Goal: Task Accomplishment & Management: Manage account settings

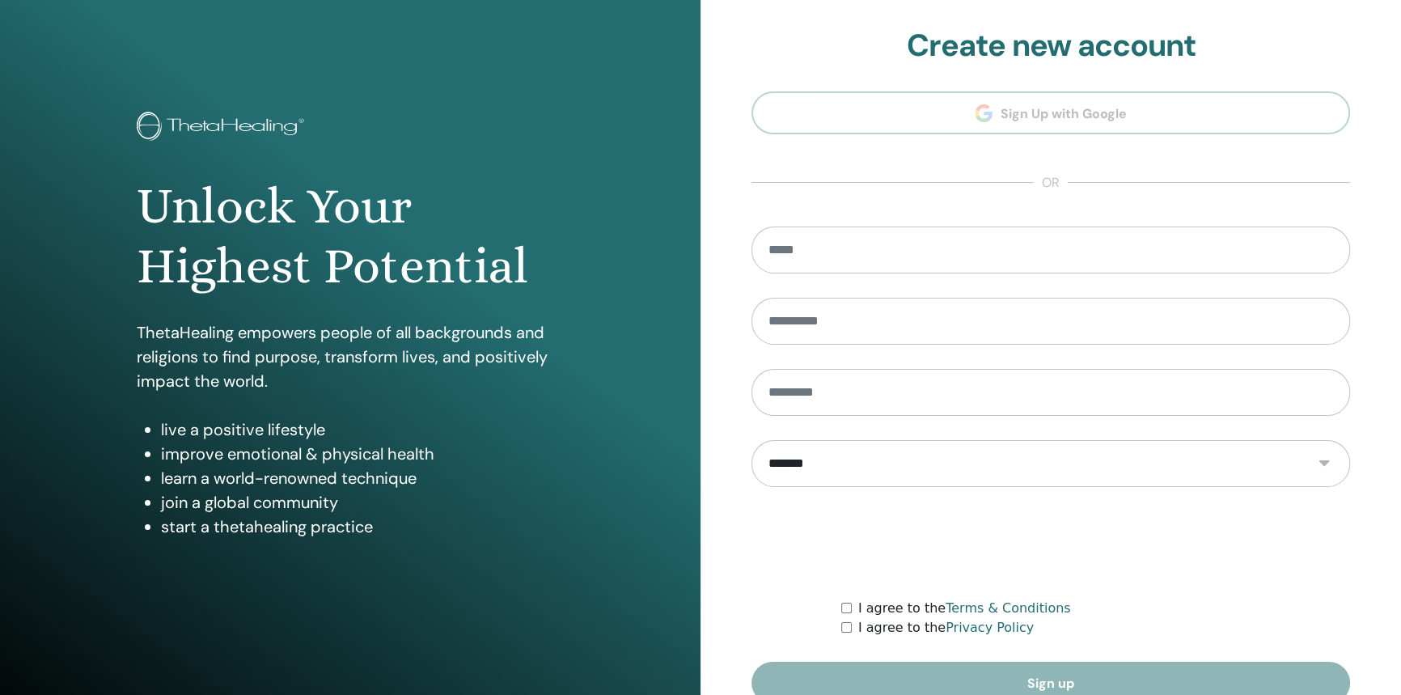
scroll to position [81, 0]
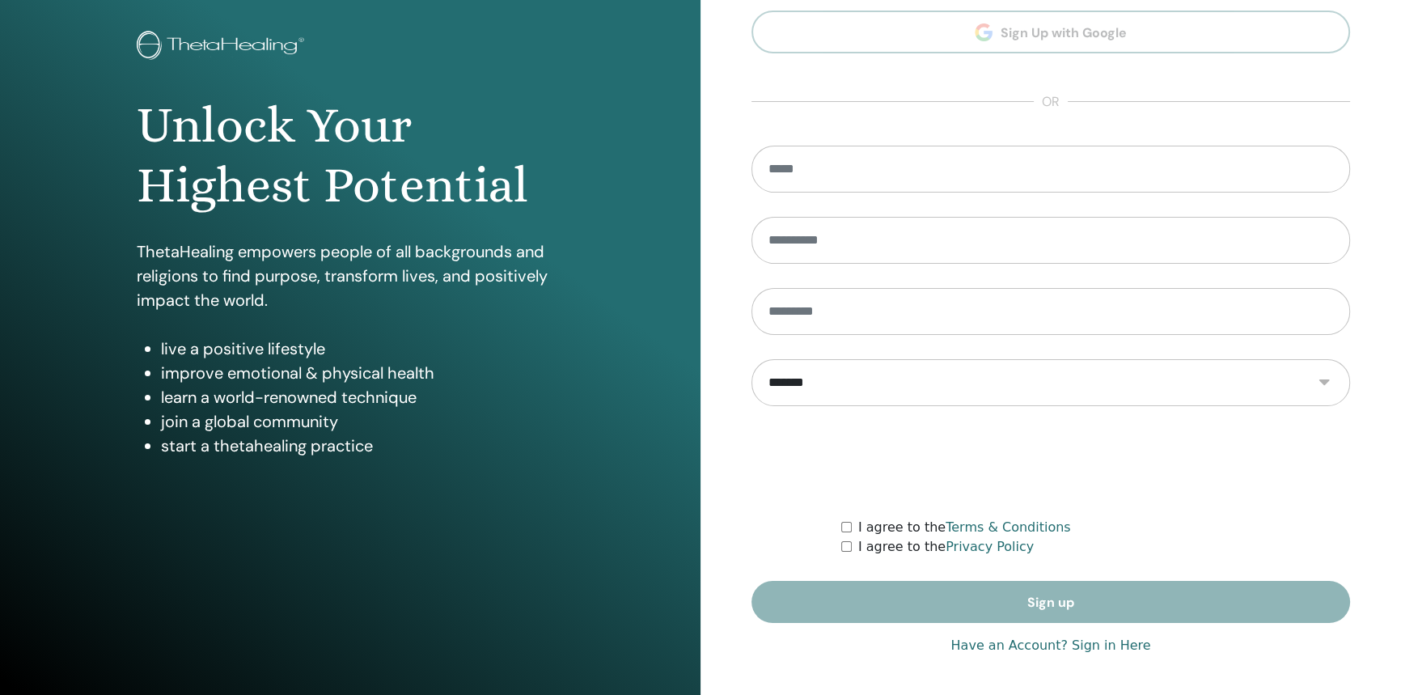
click at [1071, 647] on link "Have an Account? Sign in Here" at bounding box center [1051, 645] width 200 height 19
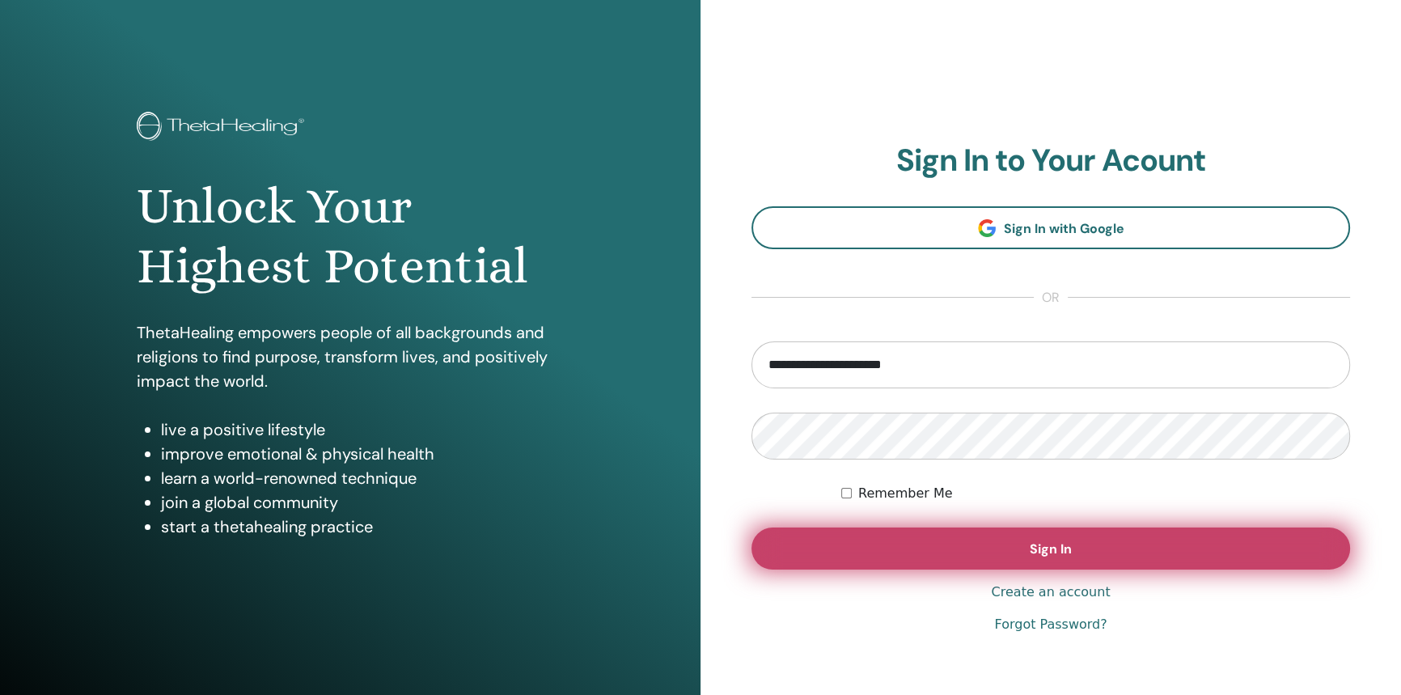
click at [1021, 549] on button "Sign In" at bounding box center [1051, 548] width 599 height 42
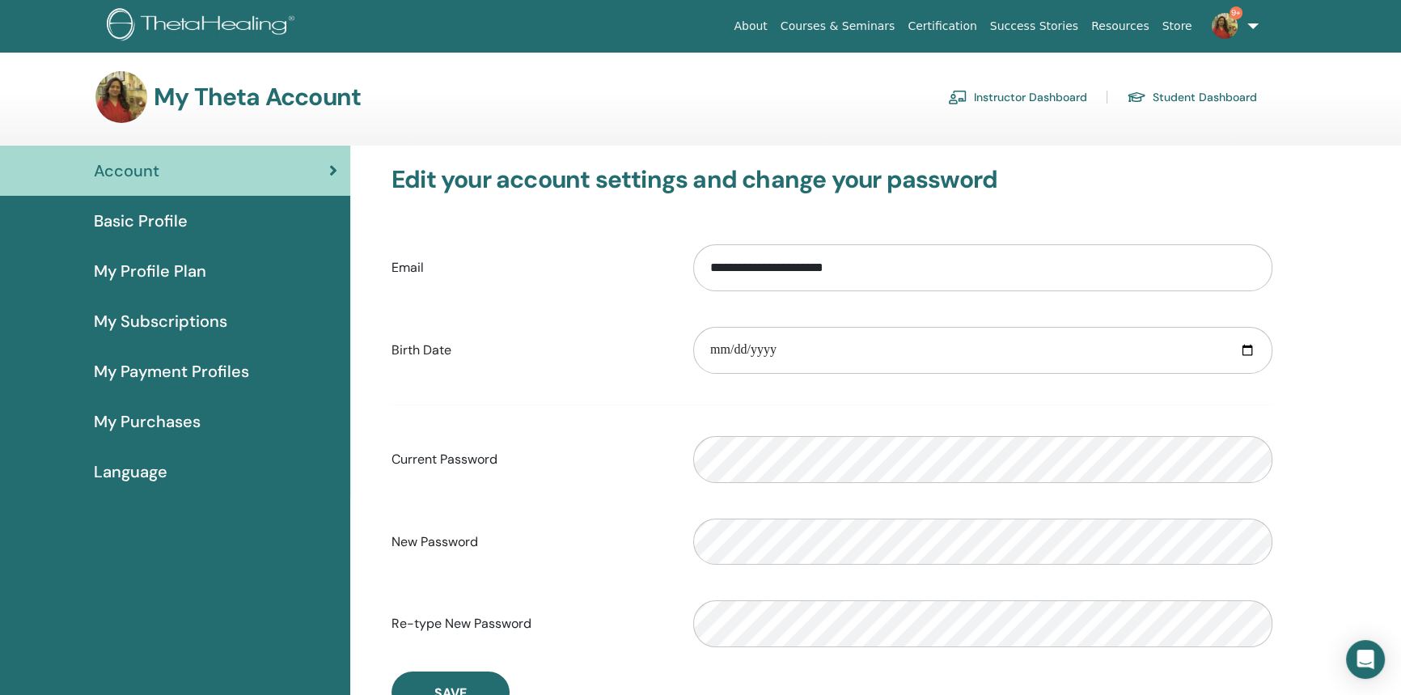
click at [1002, 87] on link "Instructor Dashboard" at bounding box center [1017, 97] width 139 height 26
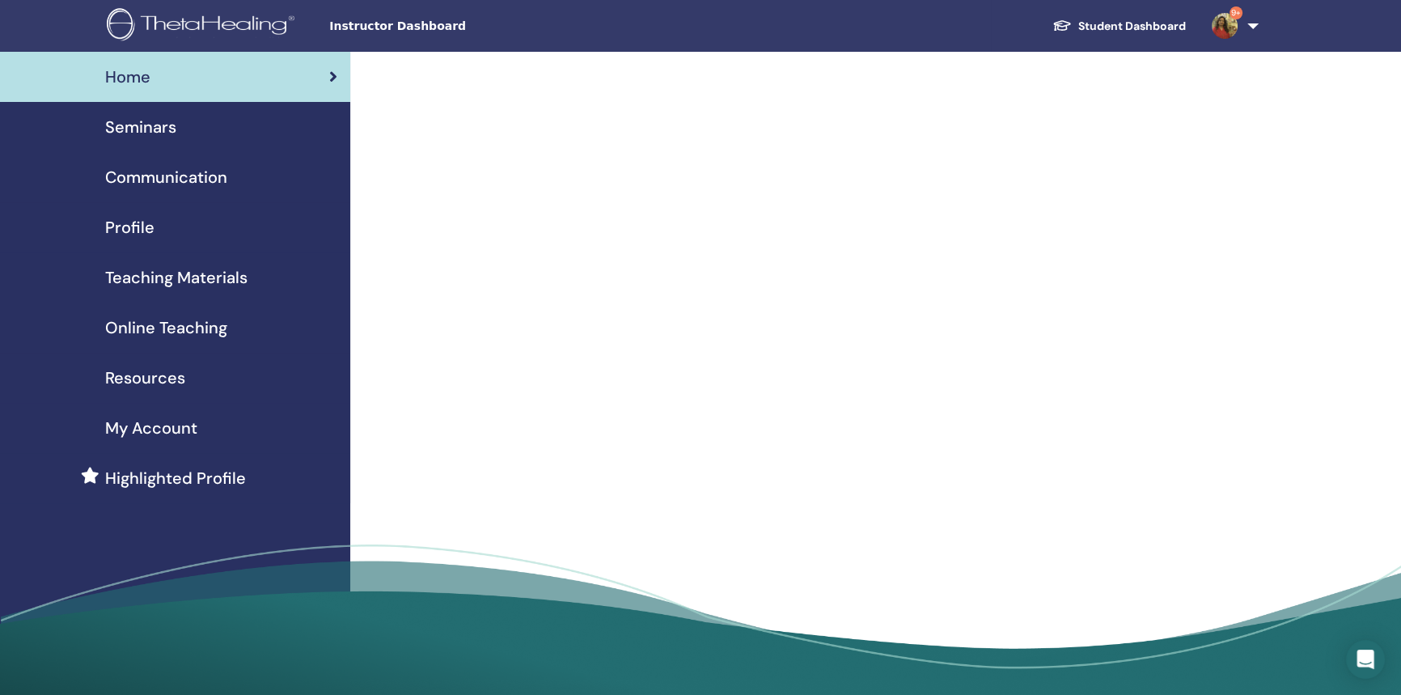
click at [218, 120] on div "Seminars" at bounding box center [175, 127] width 324 height 24
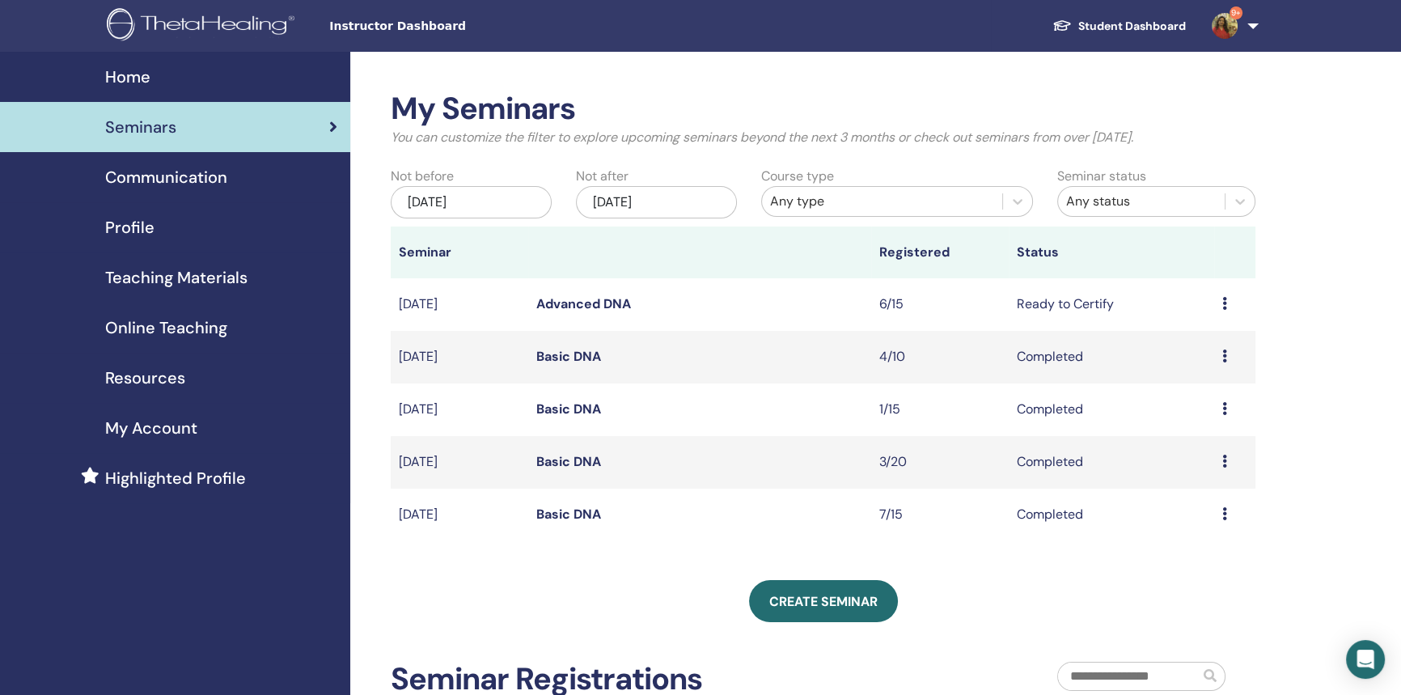
click at [589, 296] on link "Advanced DNA" at bounding box center [583, 303] width 95 height 17
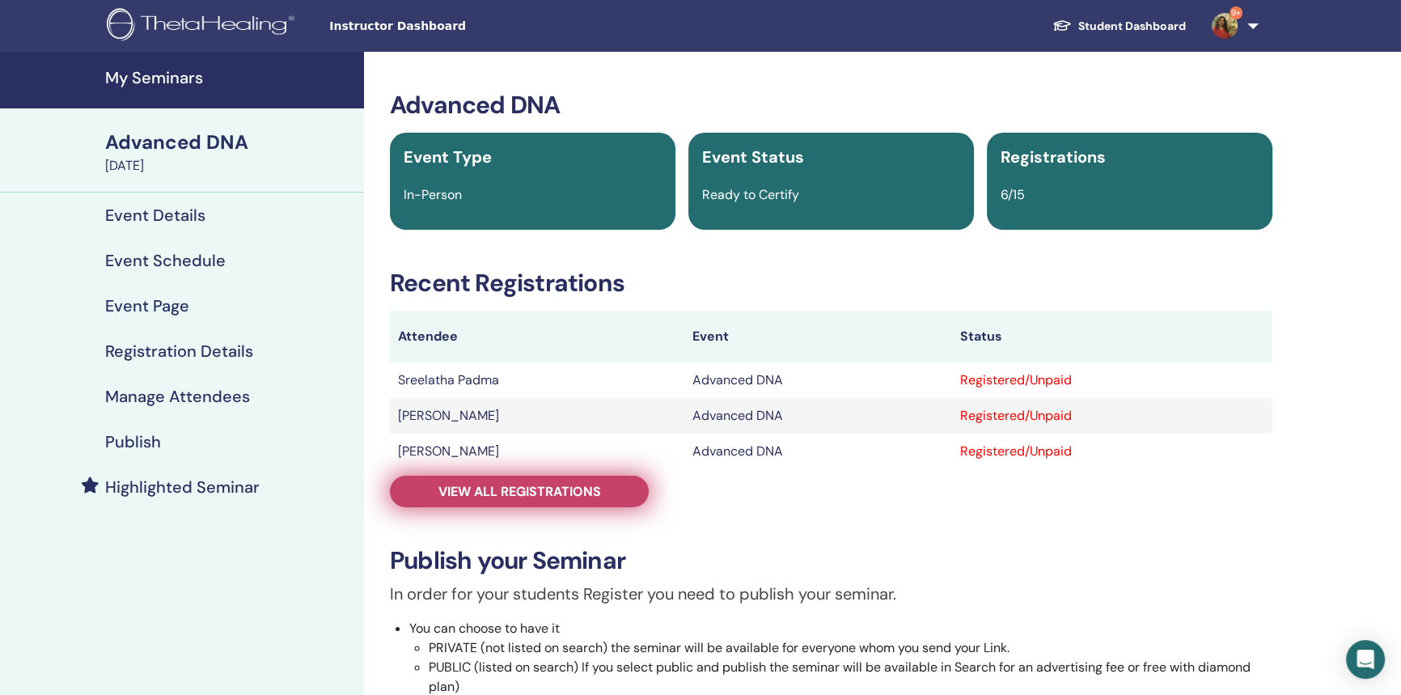
click at [514, 503] on link "View all registrations" at bounding box center [519, 492] width 259 height 32
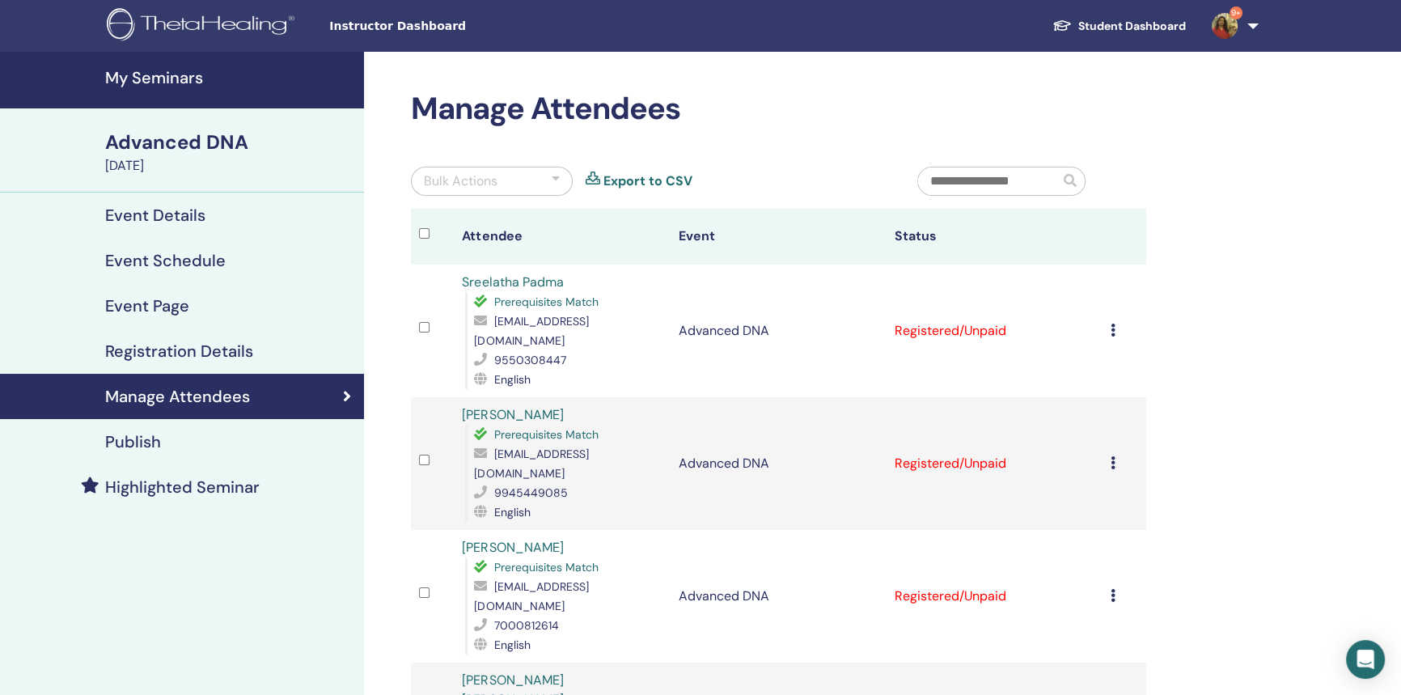
click at [1124, 454] on div "Cancel Registration Do not auto-certify Mark as Paid Mark as Unpaid Mark as Abs…" at bounding box center [1124, 463] width 27 height 19
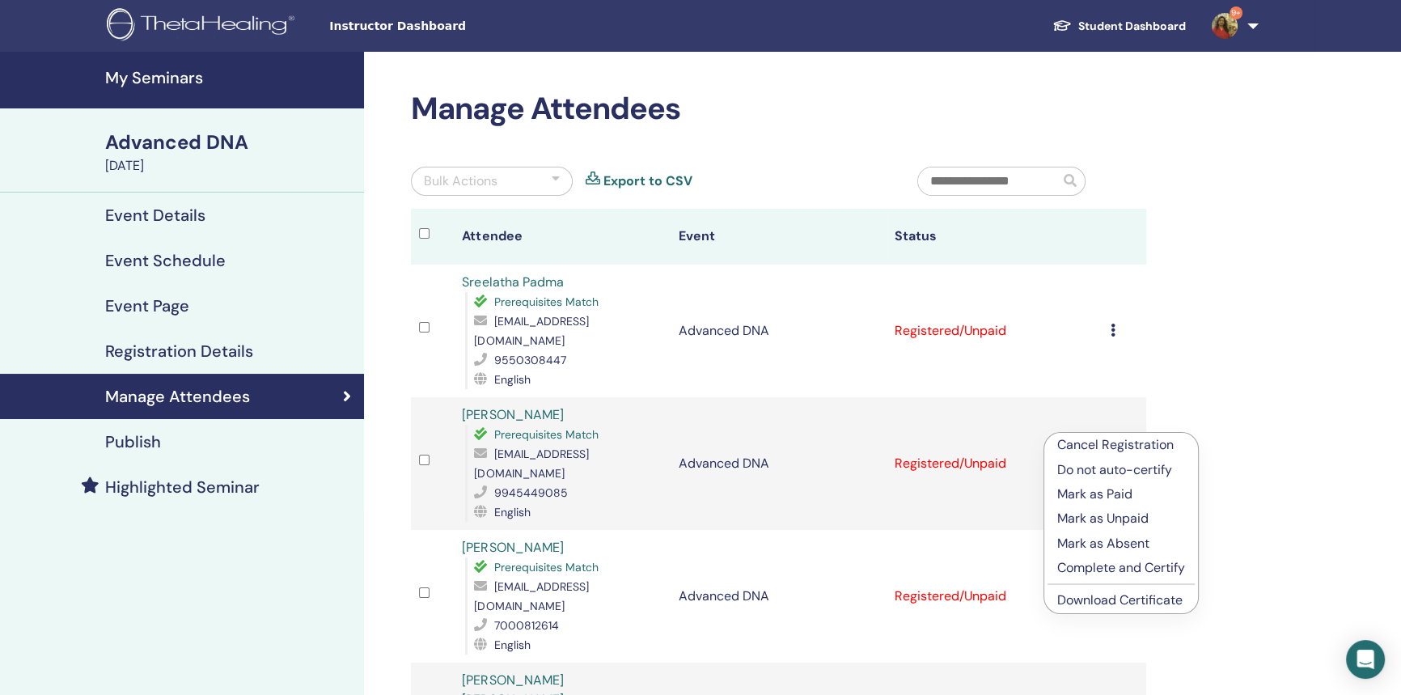
click at [1112, 560] on p "Complete and Certify" at bounding box center [1121, 567] width 128 height 19
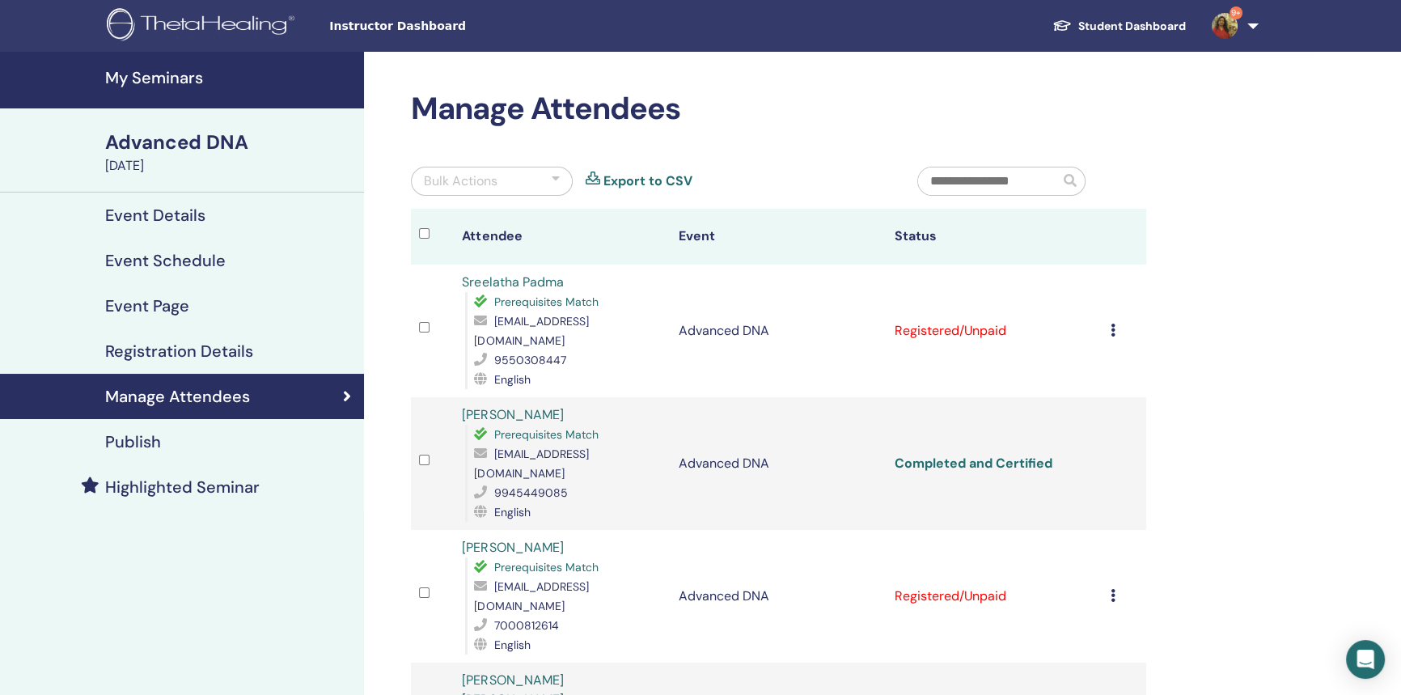
click at [1021, 455] on link "Completed and Certified" at bounding box center [974, 463] width 158 height 17
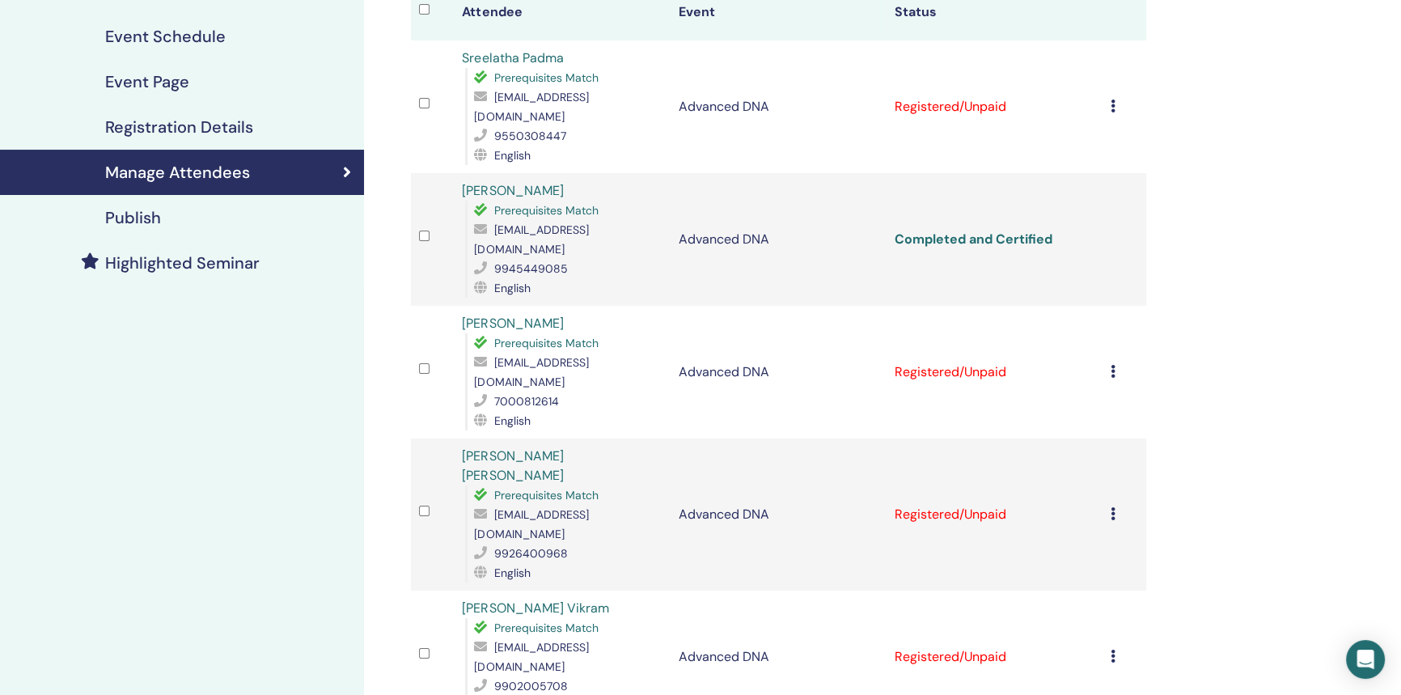
scroll to position [227, 0]
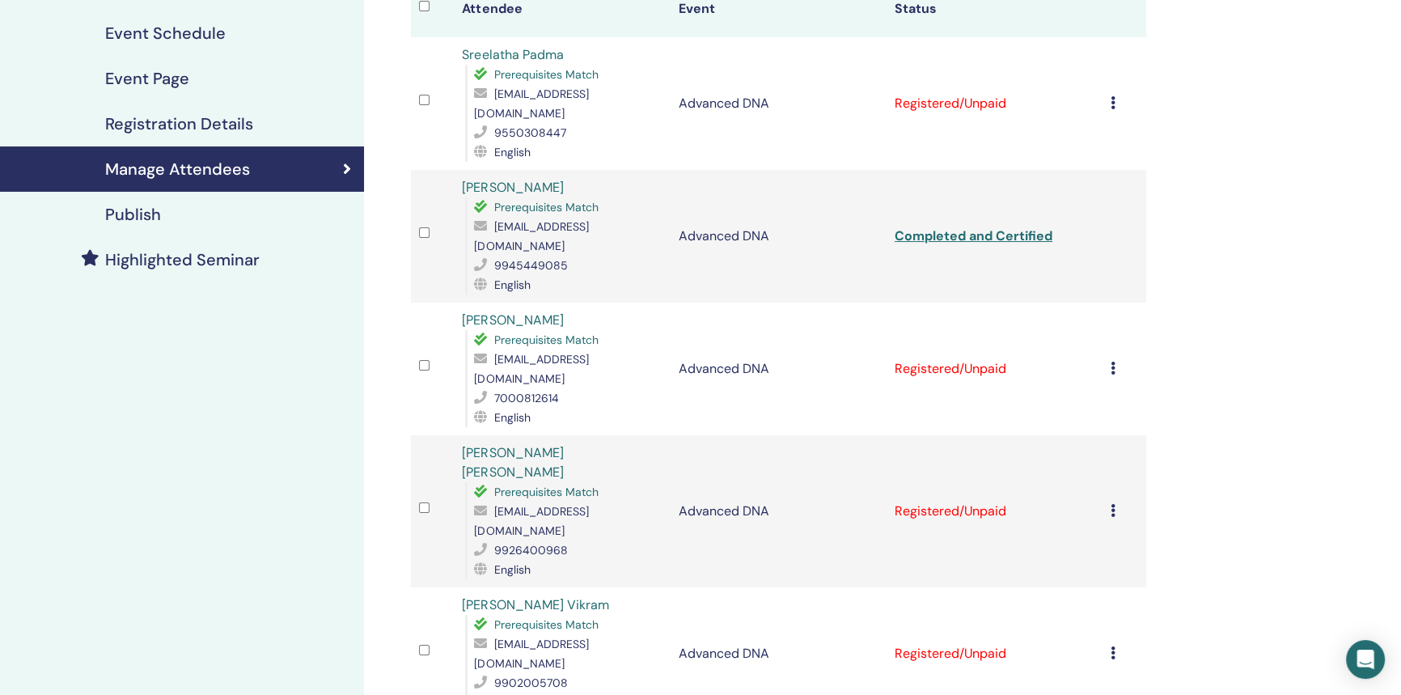
click at [1118, 587] on td "Cancel Registration Do not auto-certify Mark as Paid Mark as Unpaid Mark as Abs…" at bounding box center [1124, 653] width 43 height 133
click at [1116, 644] on div "Cancel Registration Do not auto-certify Mark as Paid Mark as Unpaid Mark as Abs…" at bounding box center [1124, 653] width 27 height 19
click at [1096, 672] on p "Complete and Certify" at bounding box center [1114, 679] width 128 height 19
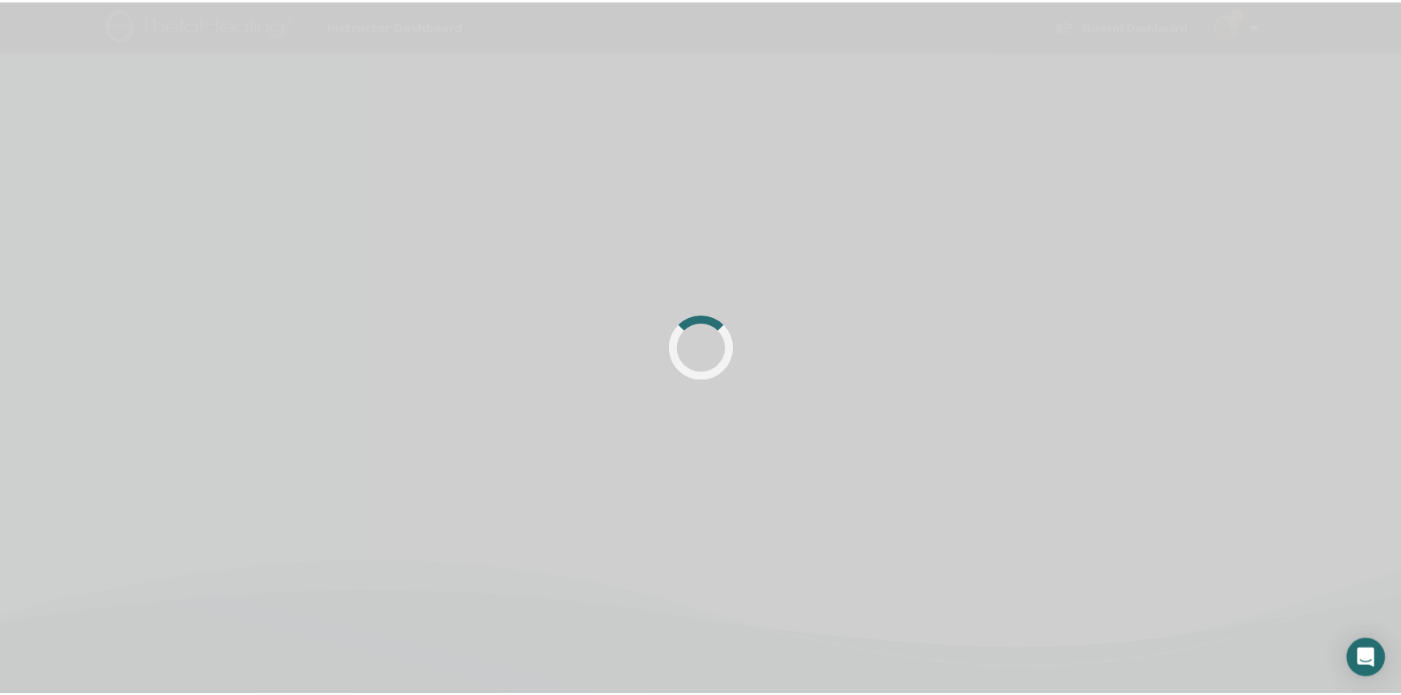
scroll to position [227, 0]
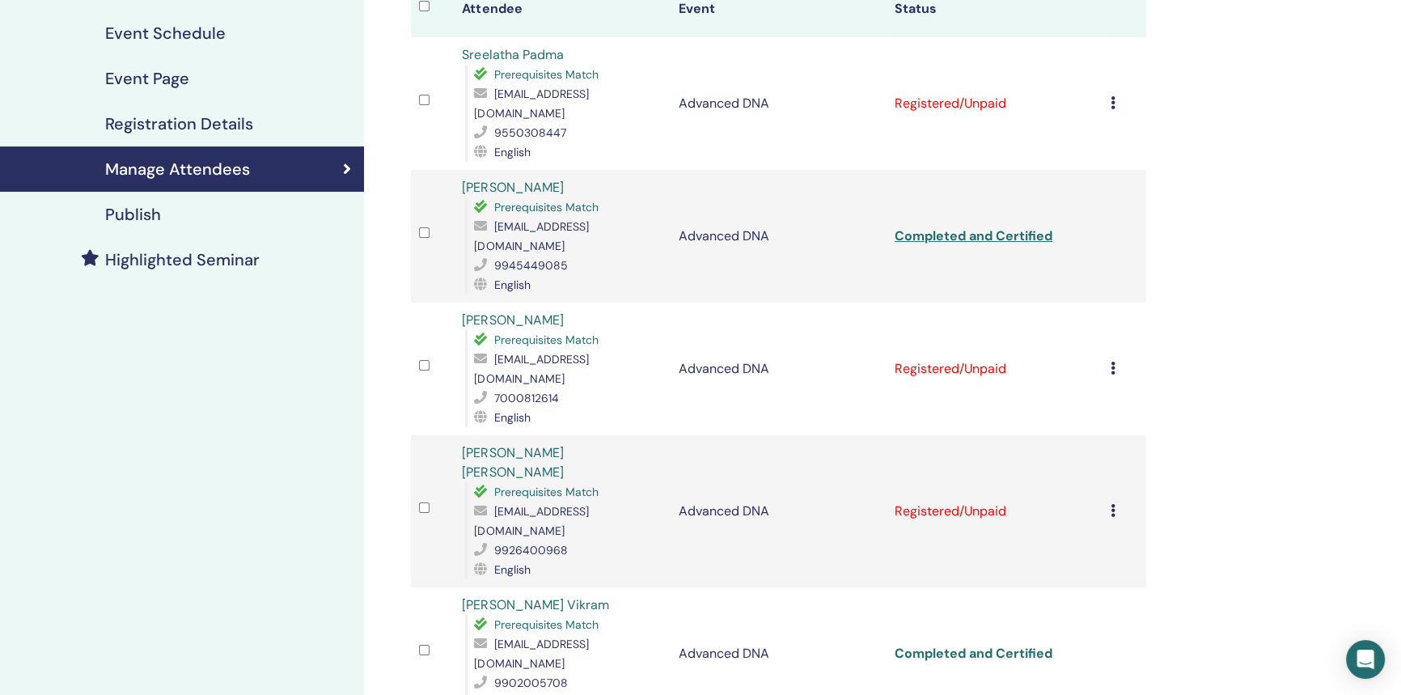
click at [970, 645] on link "Completed and Certified" at bounding box center [974, 653] width 158 height 17
click at [968, 645] on link "Completed and Certified" at bounding box center [974, 653] width 158 height 17
click at [937, 645] on link "Completed and Certified" at bounding box center [974, 653] width 158 height 17
click at [1108, 316] on td "Cancel Registration Do not auto-certify Mark as Paid Mark as Unpaid Mark as Abs…" at bounding box center [1124, 369] width 43 height 133
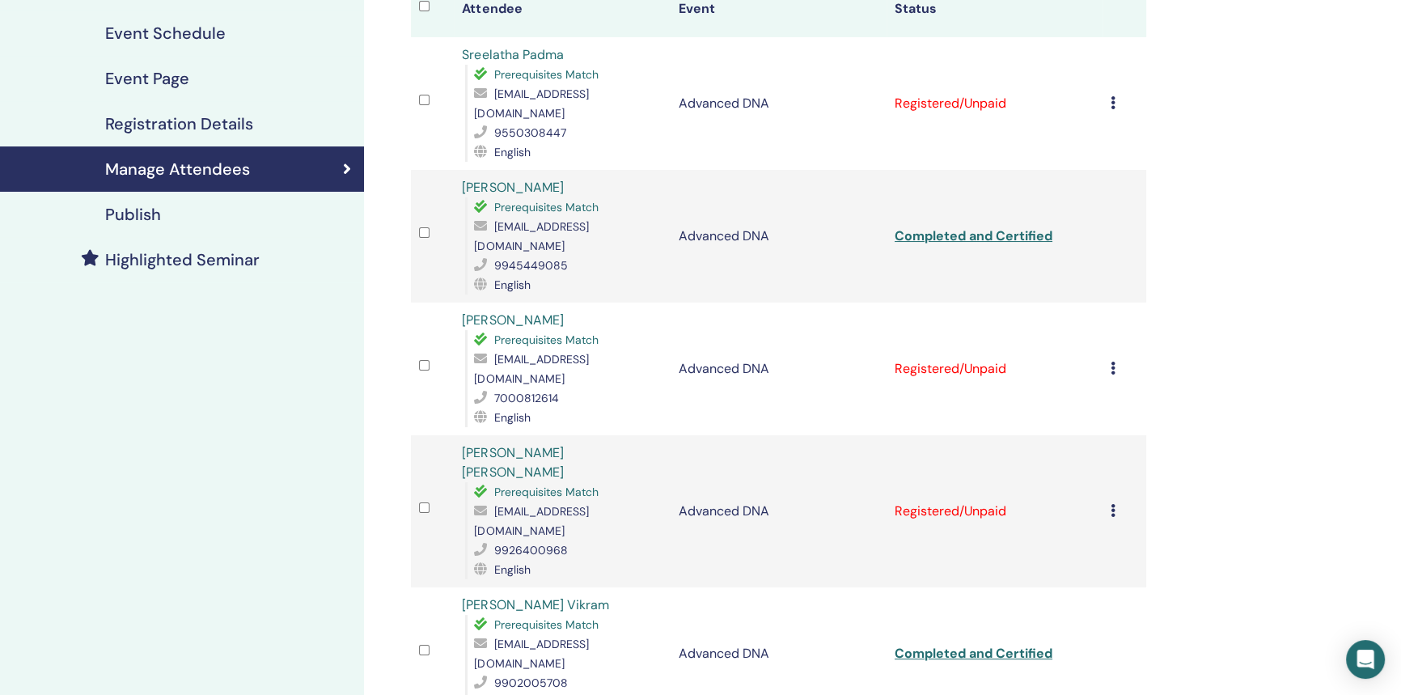
click at [1111, 362] on icon at bounding box center [1113, 368] width 5 height 13
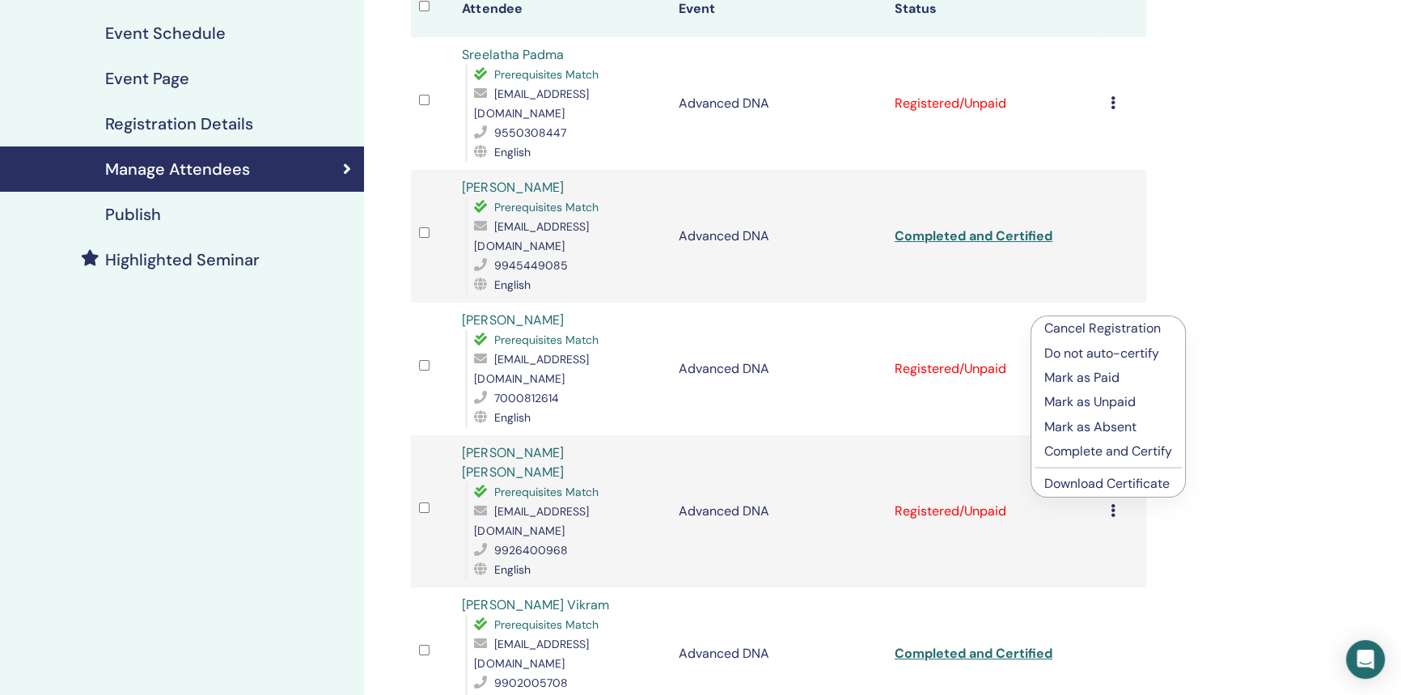
click at [1103, 447] on p "Complete and Certify" at bounding box center [1108, 451] width 128 height 19
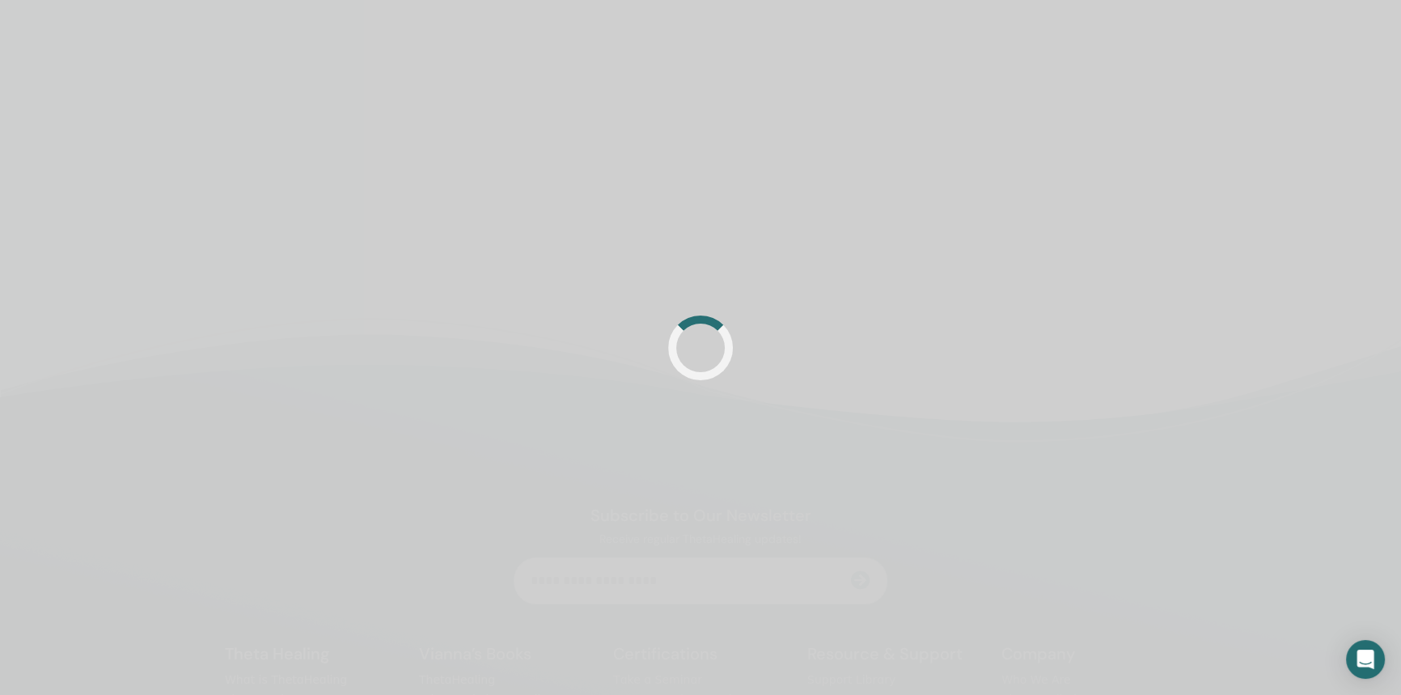
scroll to position [227, 0]
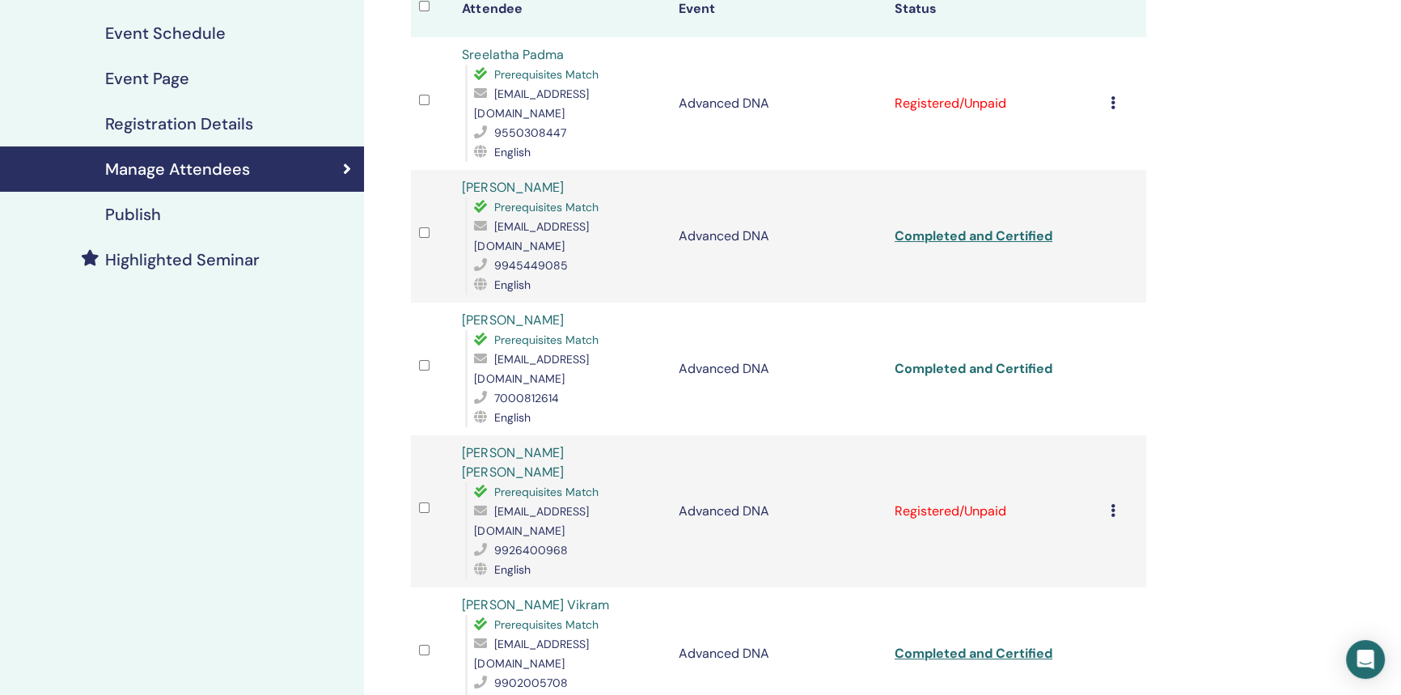
click at [955, 360] on link "Completed and Certified" at bounding box center [974, 368] width 158 height 17
click at [1111, 504] on icon at bounding box center [1113, 510] width 5 height 13
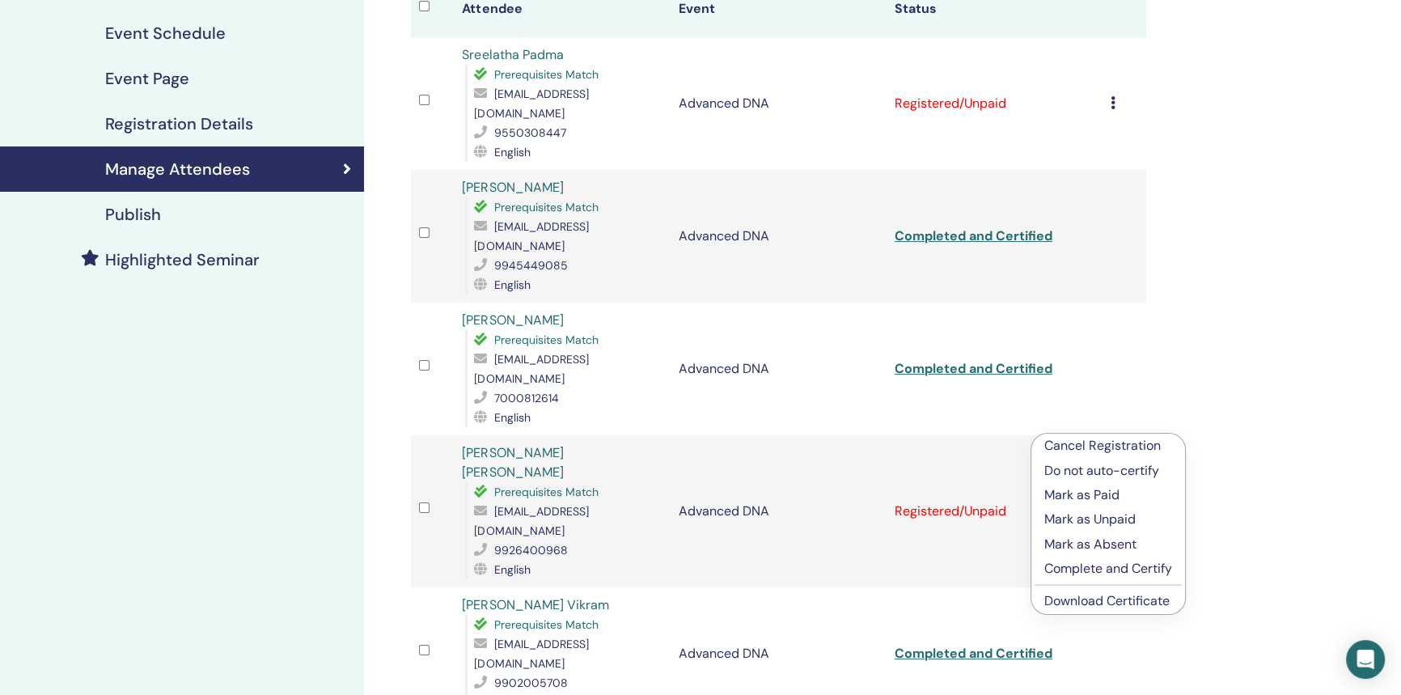
click at [1093, 444] on p "Cancel Registration" at bounding box center [1108, 445] width 128 height 19
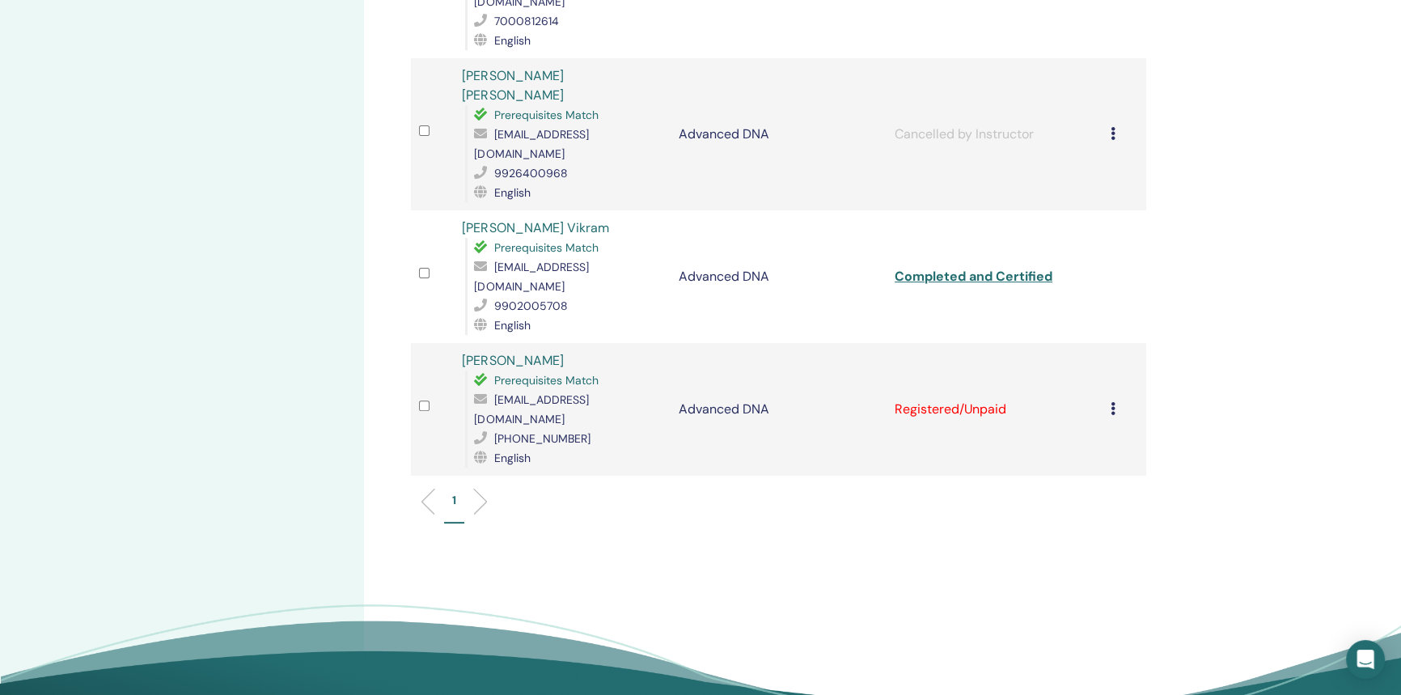
scroll to position [608, 0]
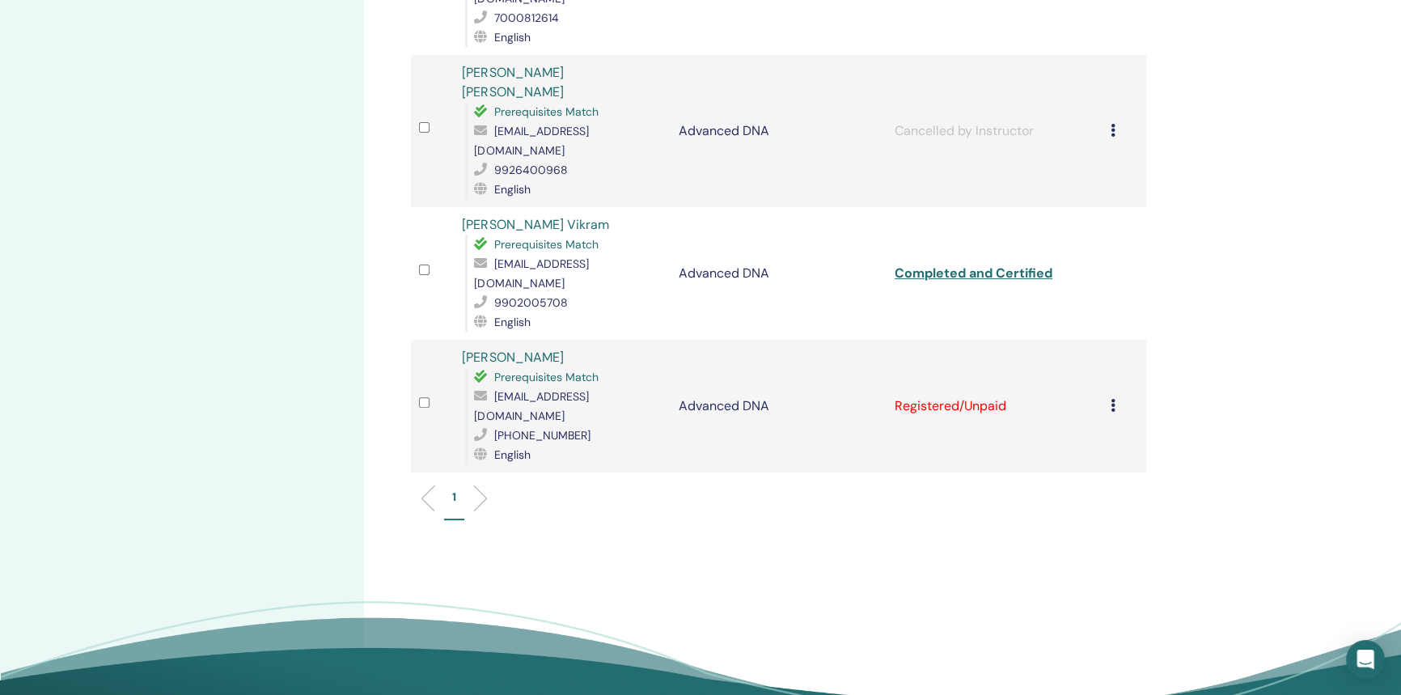
click at [977, 340] on td "Registered/Unpaid" at bounding box center [995, 406] width 216 height 133
click at [1113, 399] on icon at bounding box center [1113, 405] width 5 height 13
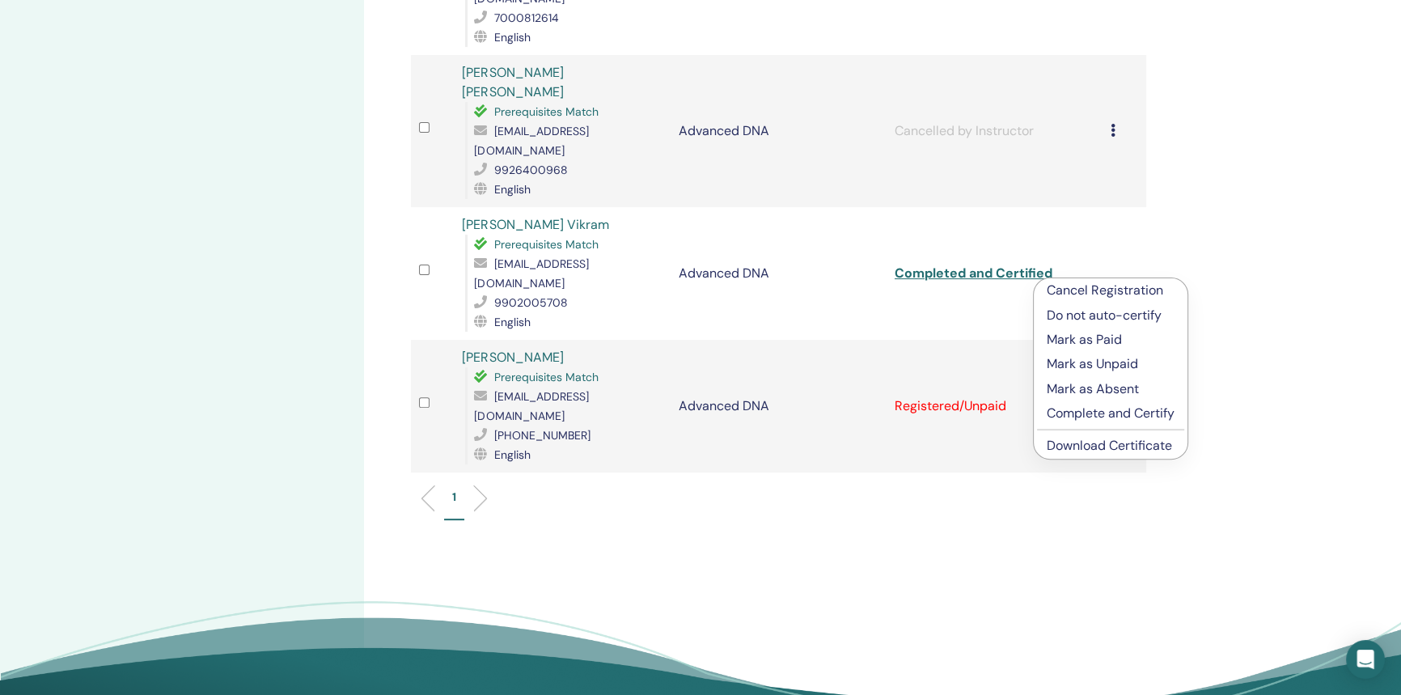
click at [1099, 413] on p "Complete and Certify" at bounding box center [1111, 413] width 128 height 19
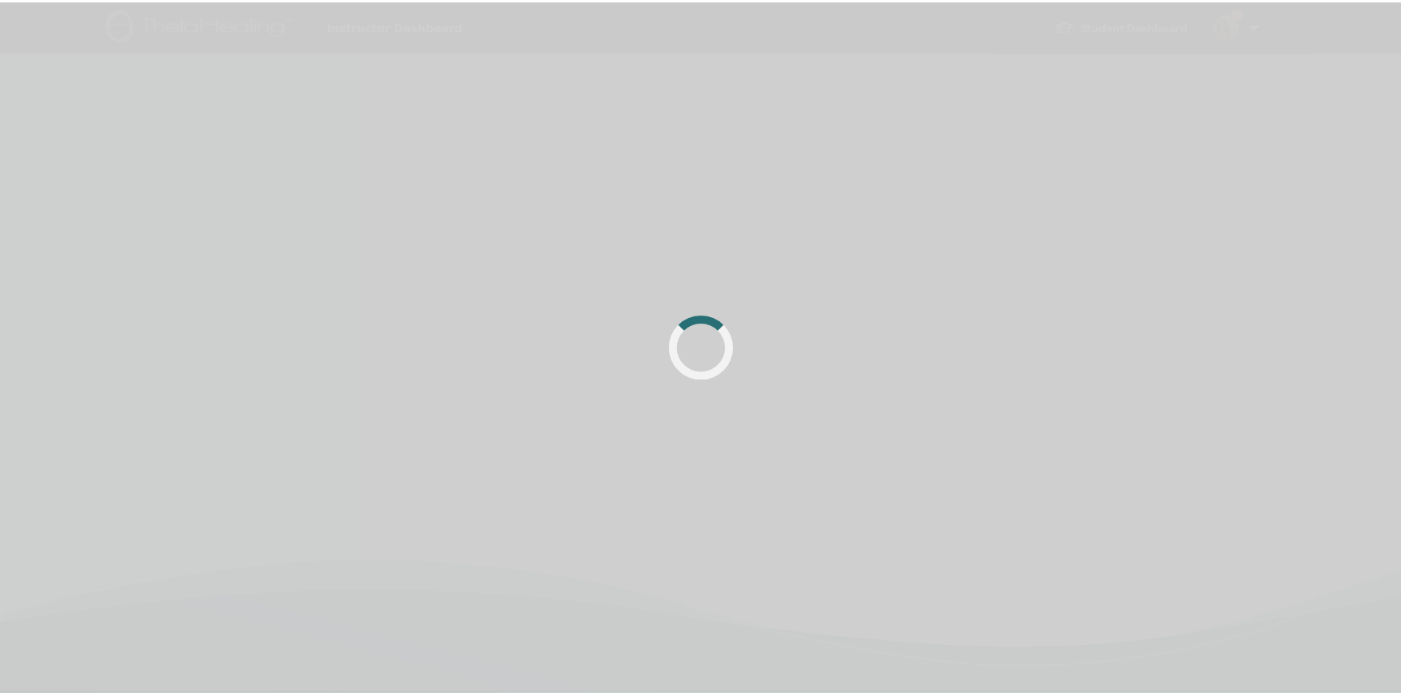
scroll to position [385, 0]
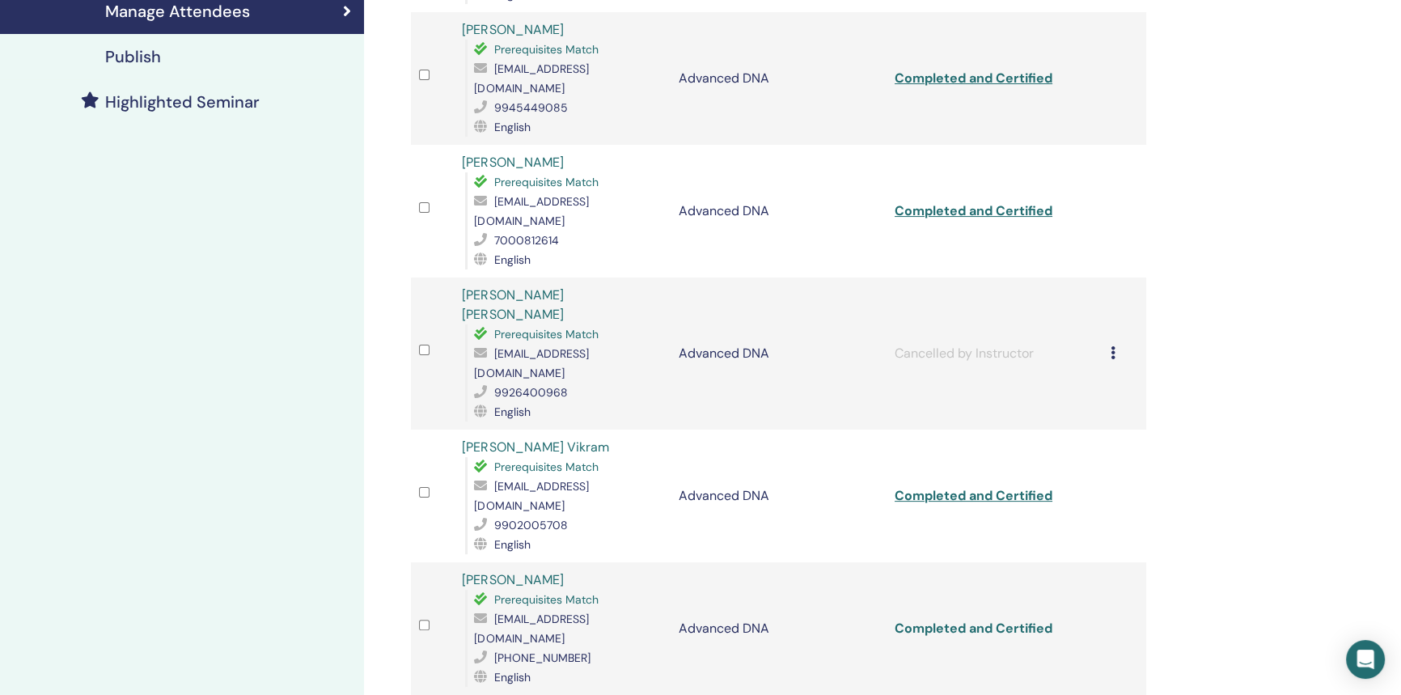
click at [1020, 620] on link "Completed and Certified" at bounding box center [974, 628] width 158 height 17
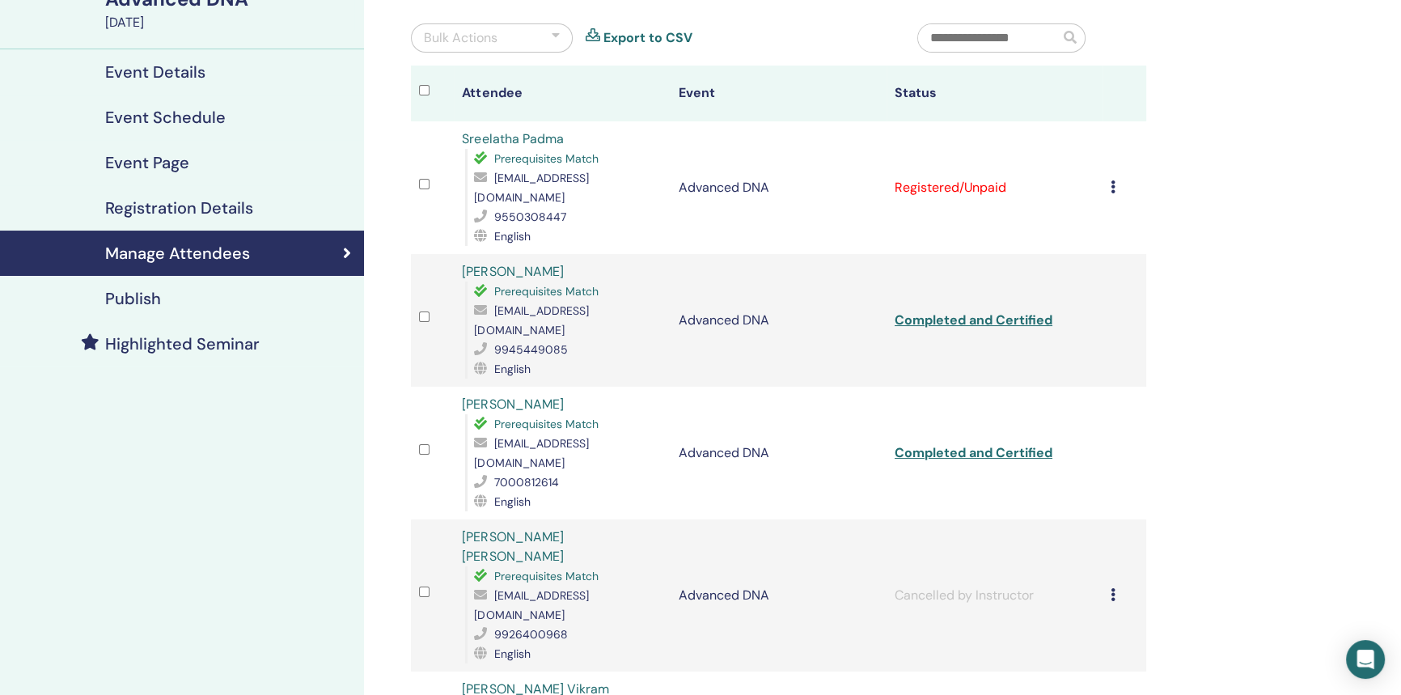
scroll to position [0, 0]
